Goal: Task Accomplishment & Management: Manage account settings

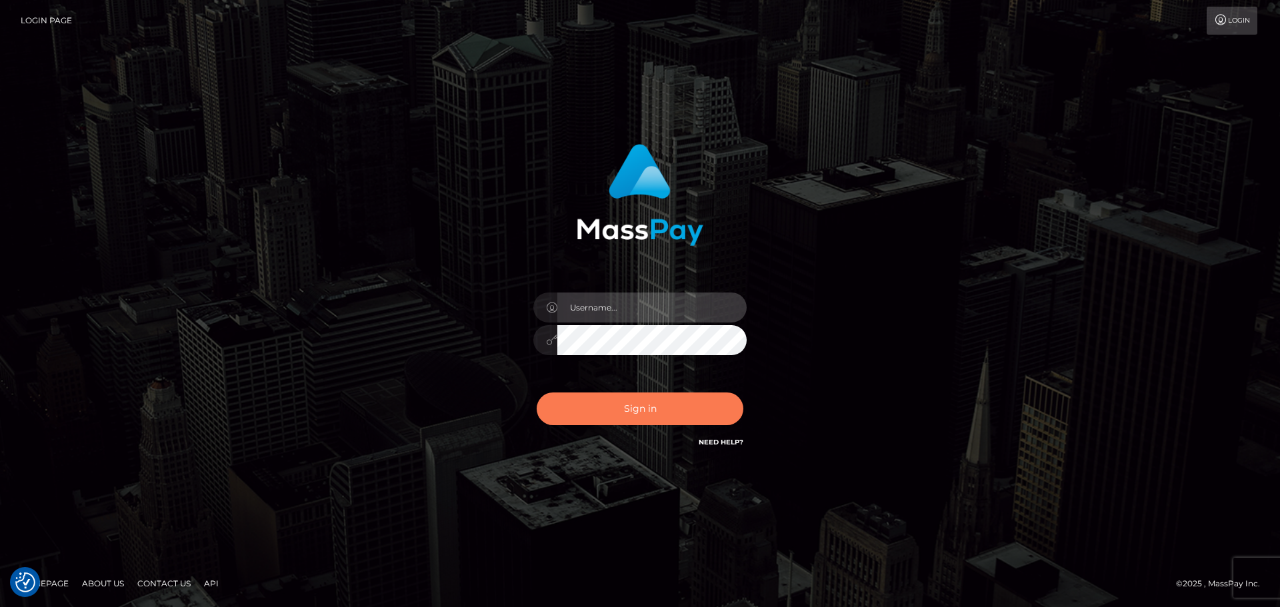
type input "jonathan.ctfo"
click at [589, 403] on button "Sign in" at bounding box center [640, 409] width 207 height 33
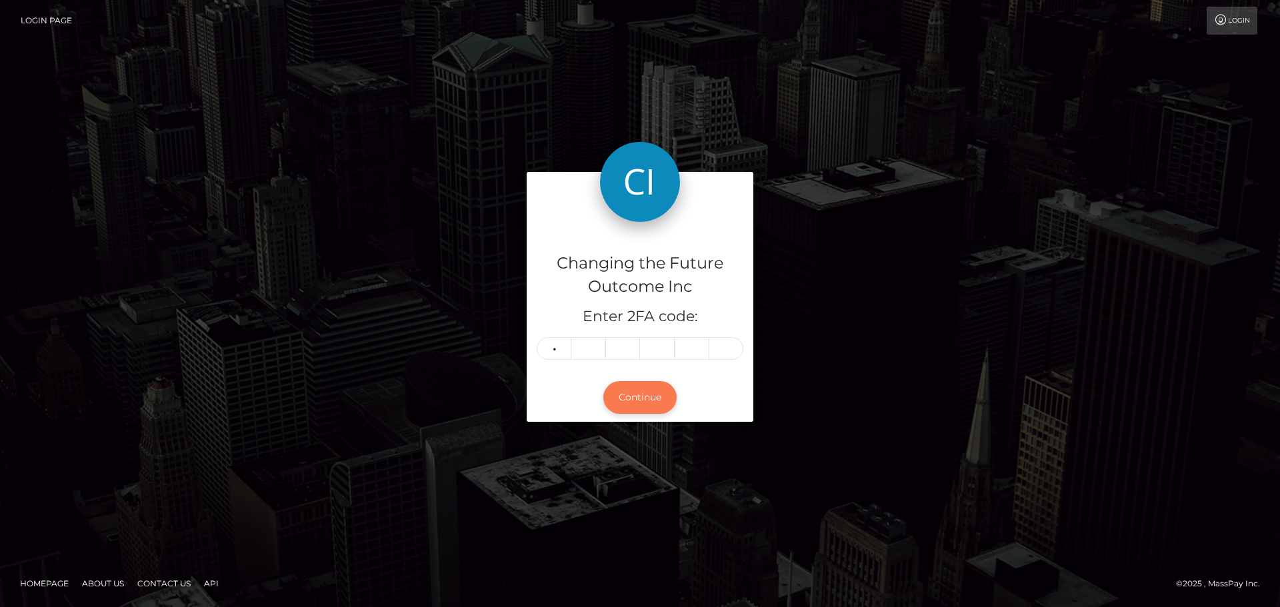
type input "7"
type input "4"
type input "7"
type input "5"
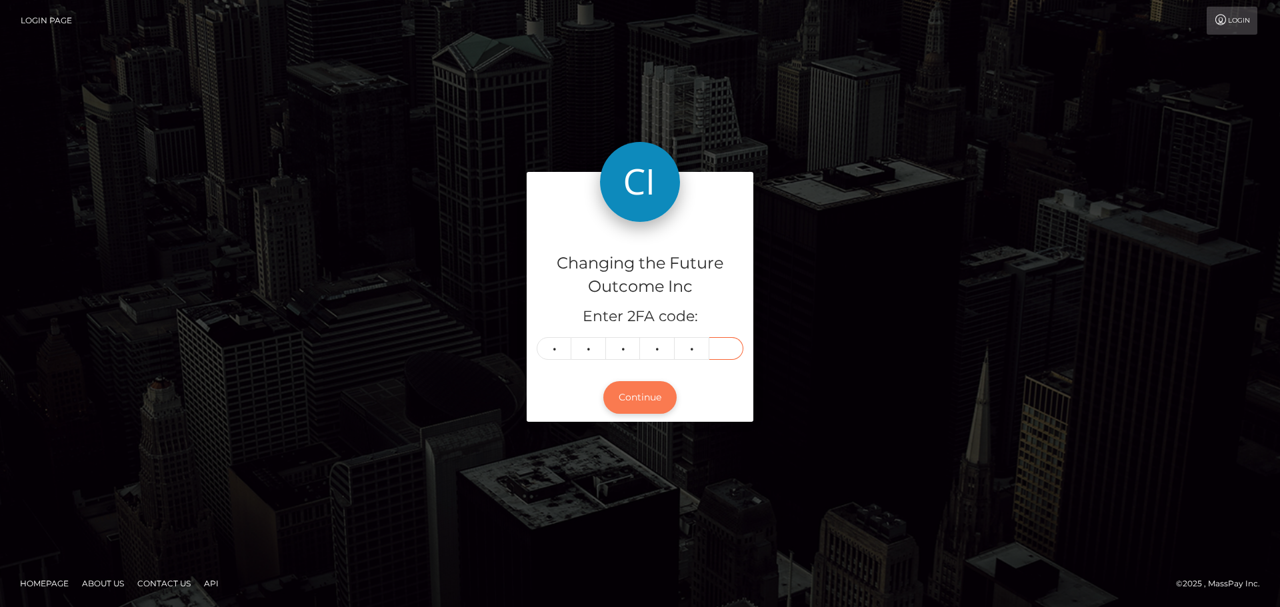
type input "9"
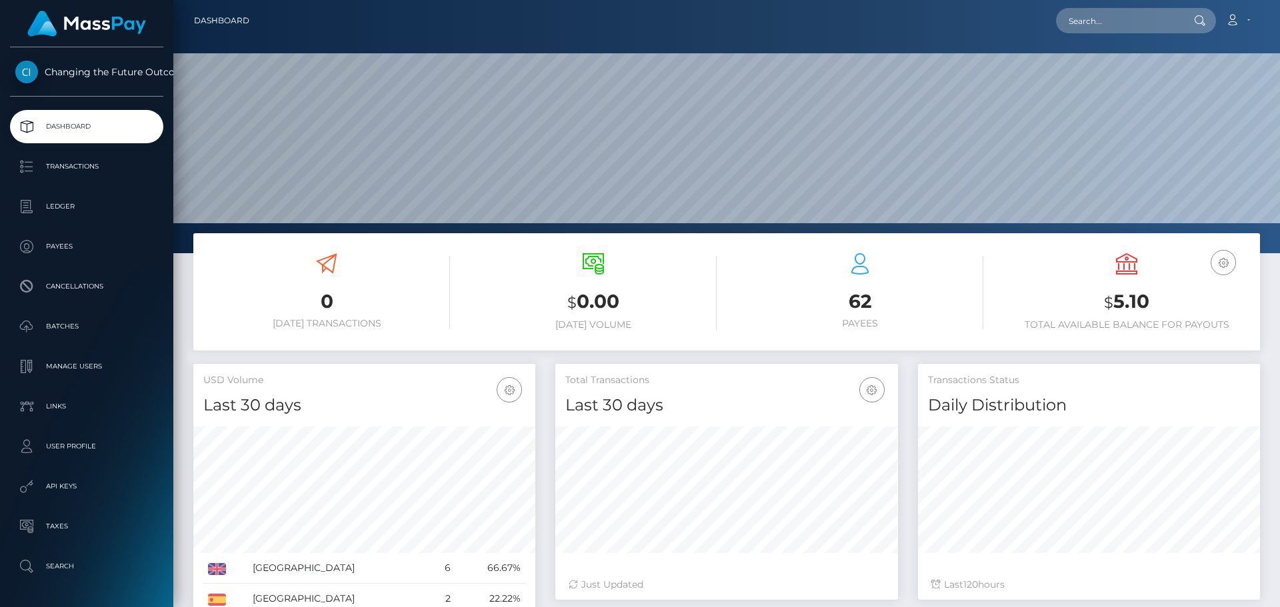
scroll to position [236, 342]
